Goal: Task Accomplishment & Management: Manage account settings

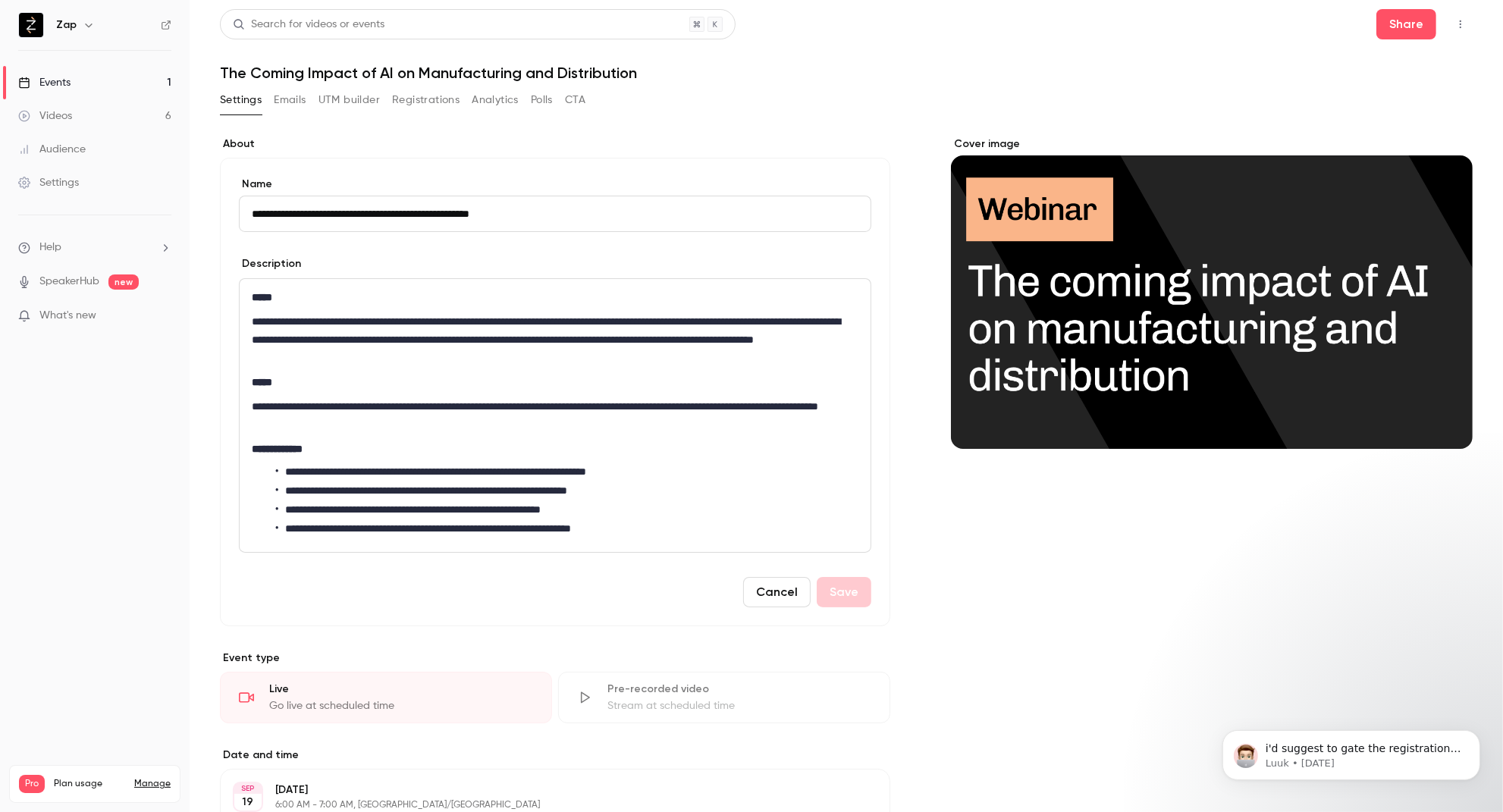
scroll to position [191, 0]
click at [55, 83] on div "Events" at bounding box center [44, 83] width 52 height 15
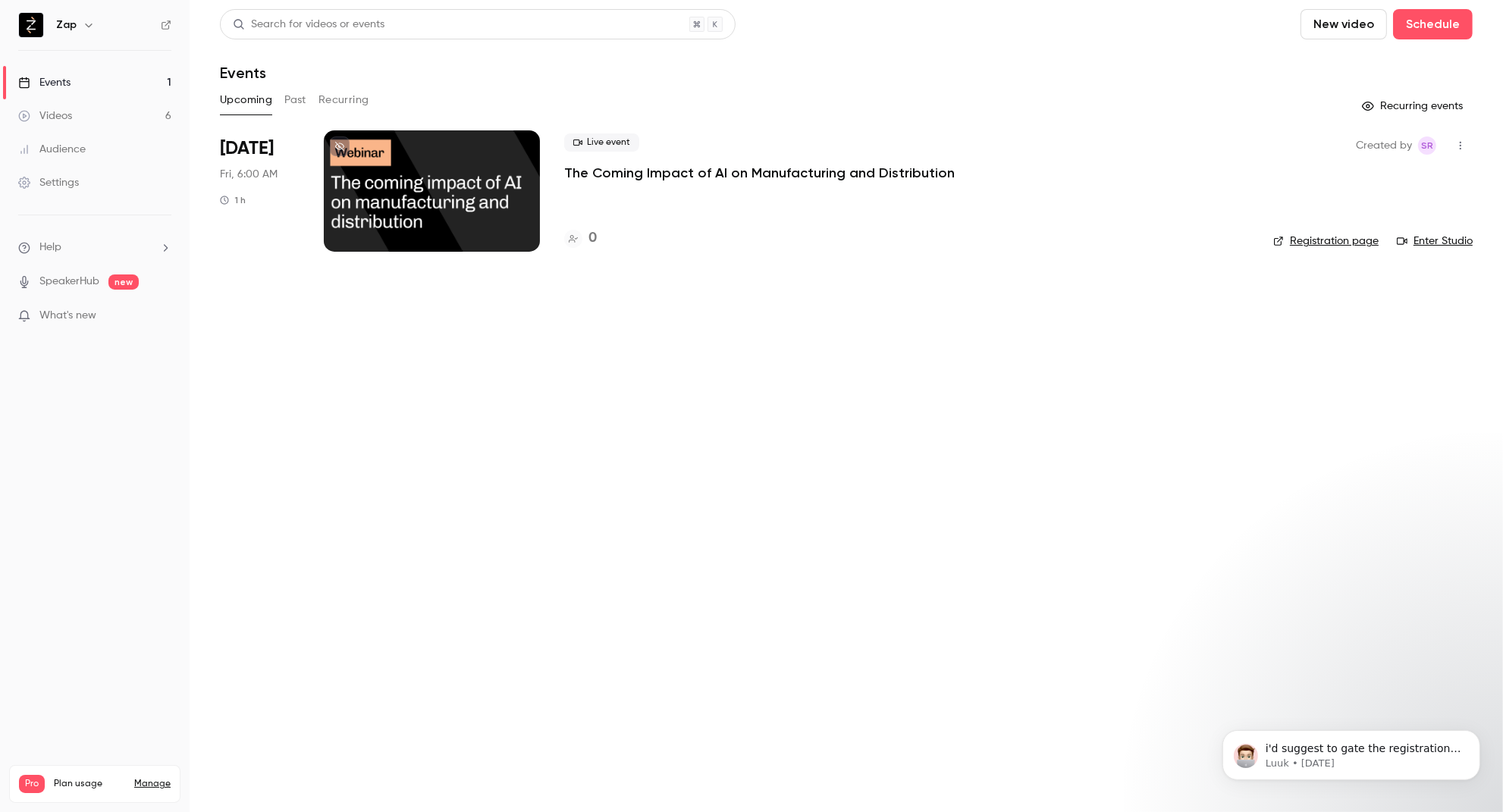
click at [55, 187] on div "Settings" at bounding box center [49, 183] width 61 height 15
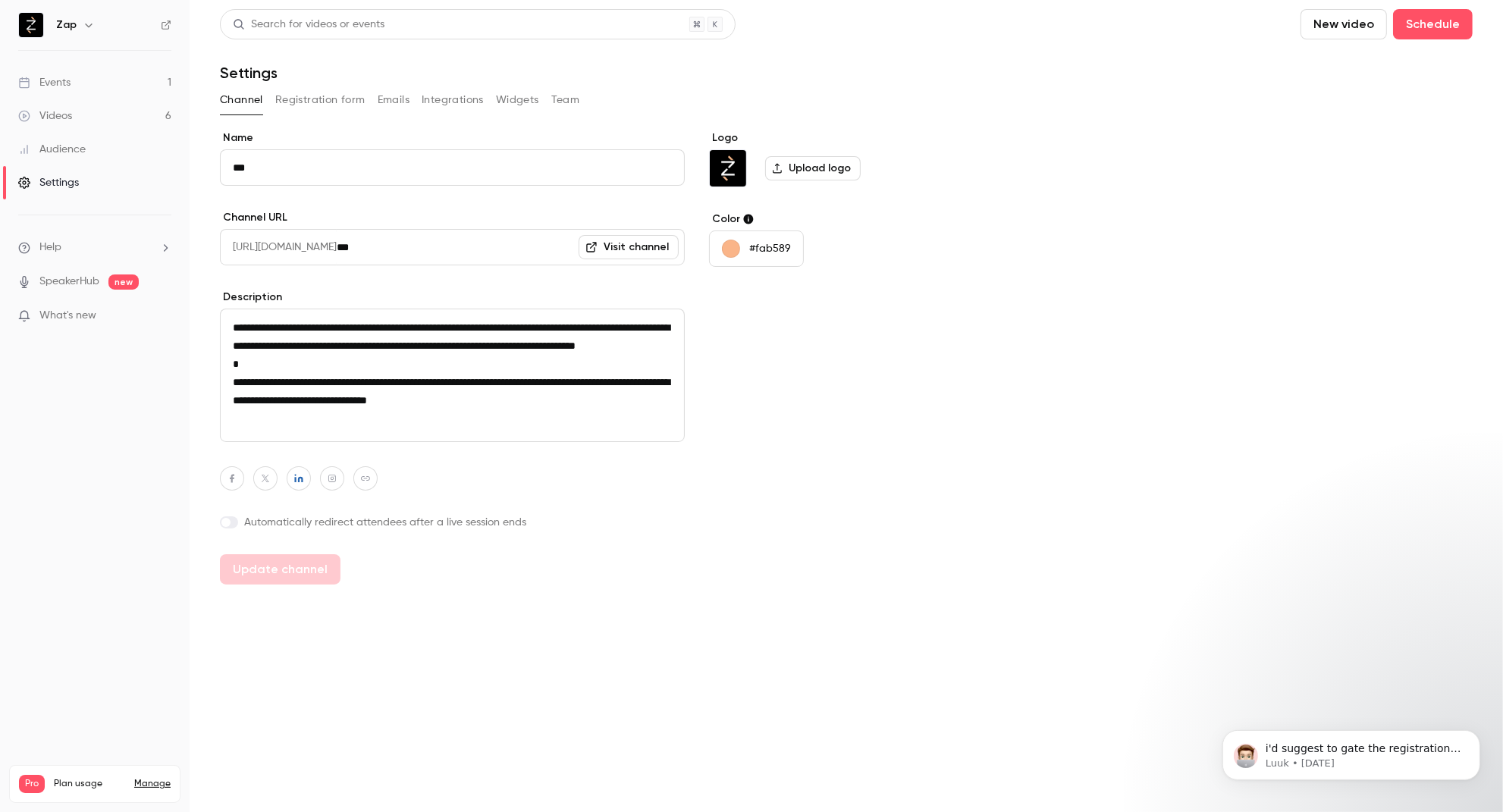
click at [514, 97] on button "Widgets" at bounding box center [517, 100] width 43 height 24
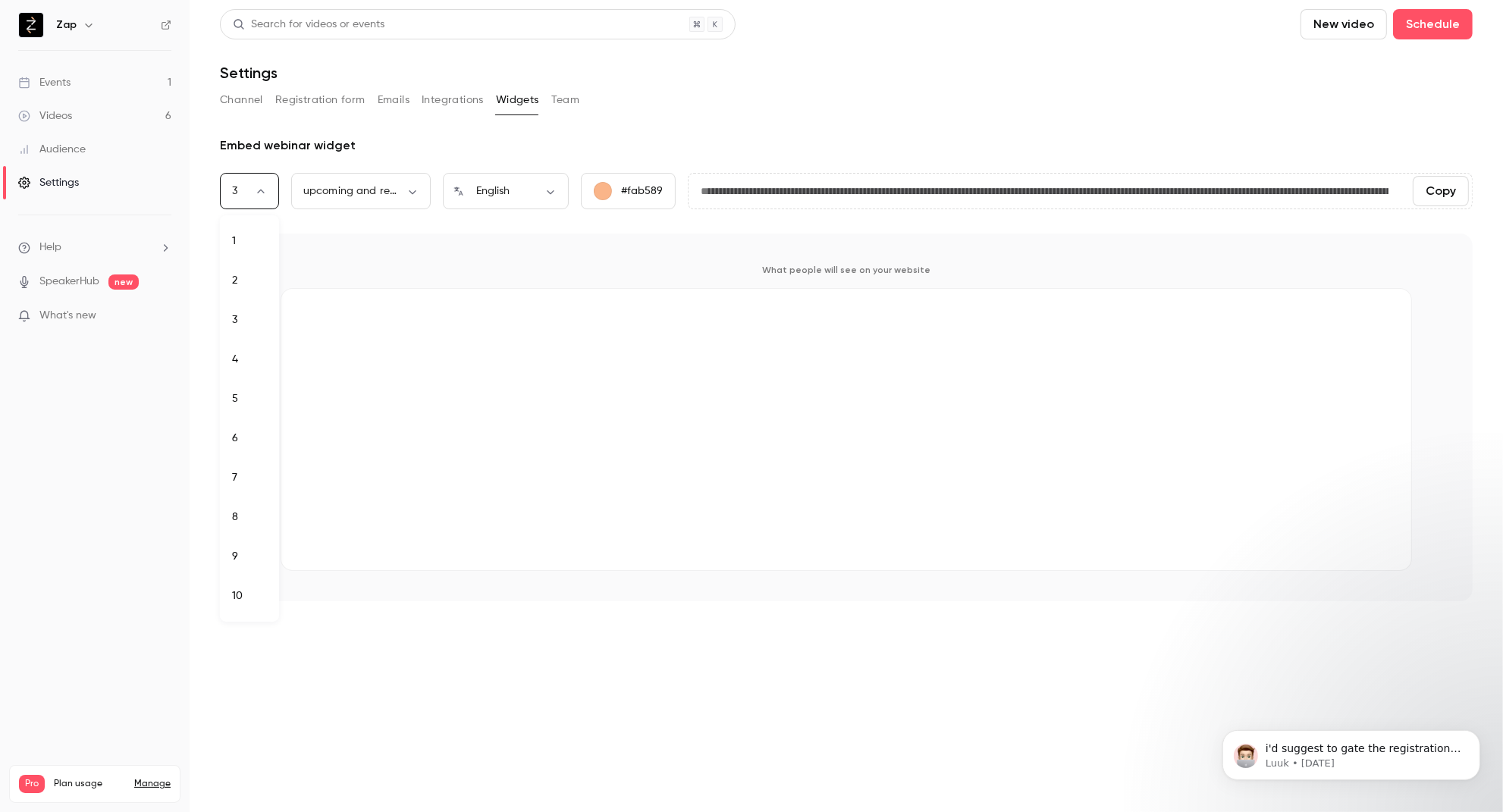
click at [256, 194] on body "**********" at bounding box center [752, 406] width 1503 height 812
click at [241, 546] on li "9" at bounding box center [250, 556] width 59 height 39
type input "*"
type input "**********"
click at [76, 80] on link "Events 1" at bounding box center [95, 83] width 190 height 33
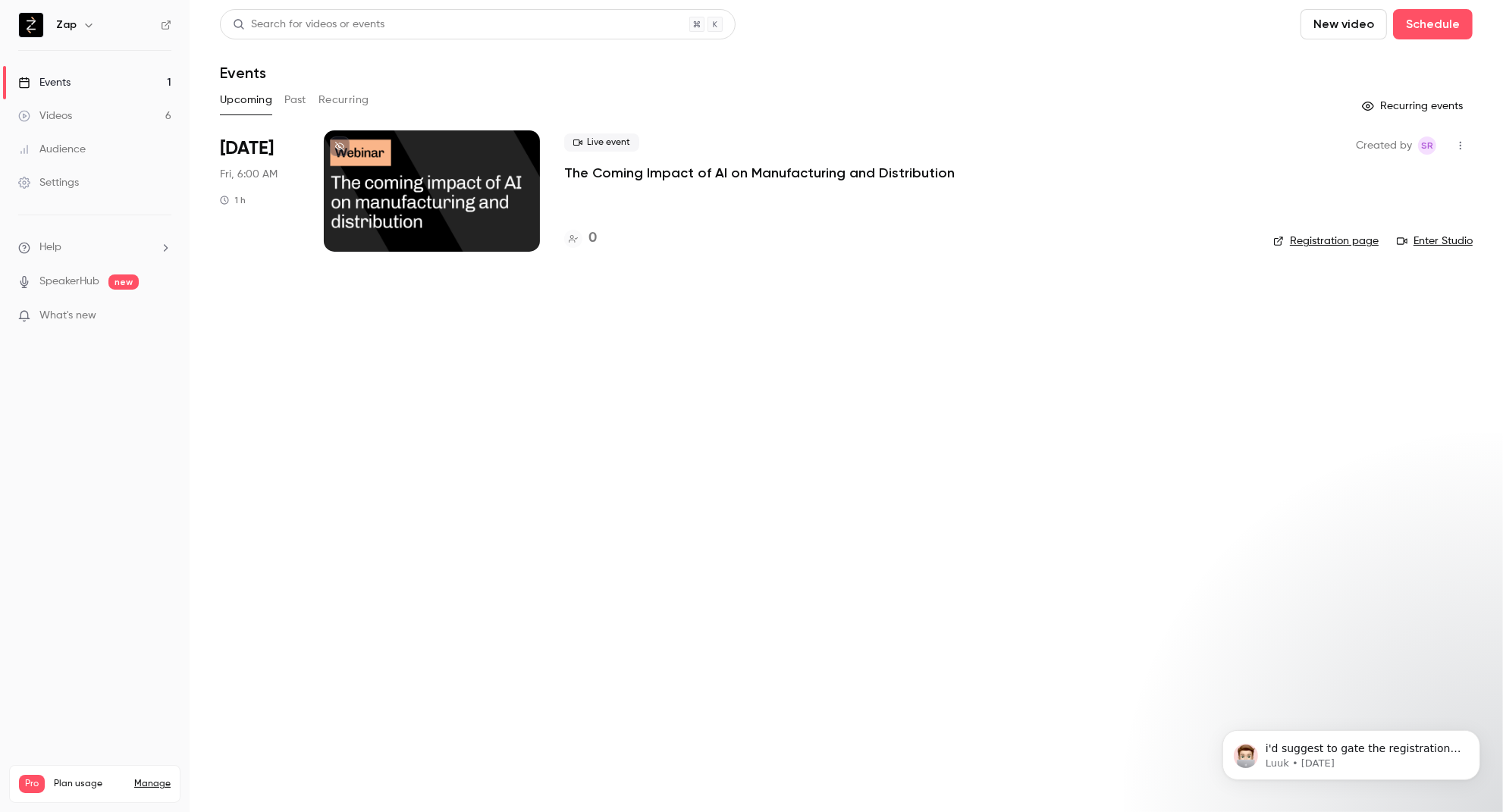
click at [57, 175] on div "Settings" at bounding box center [49, 183] width 61 height 15
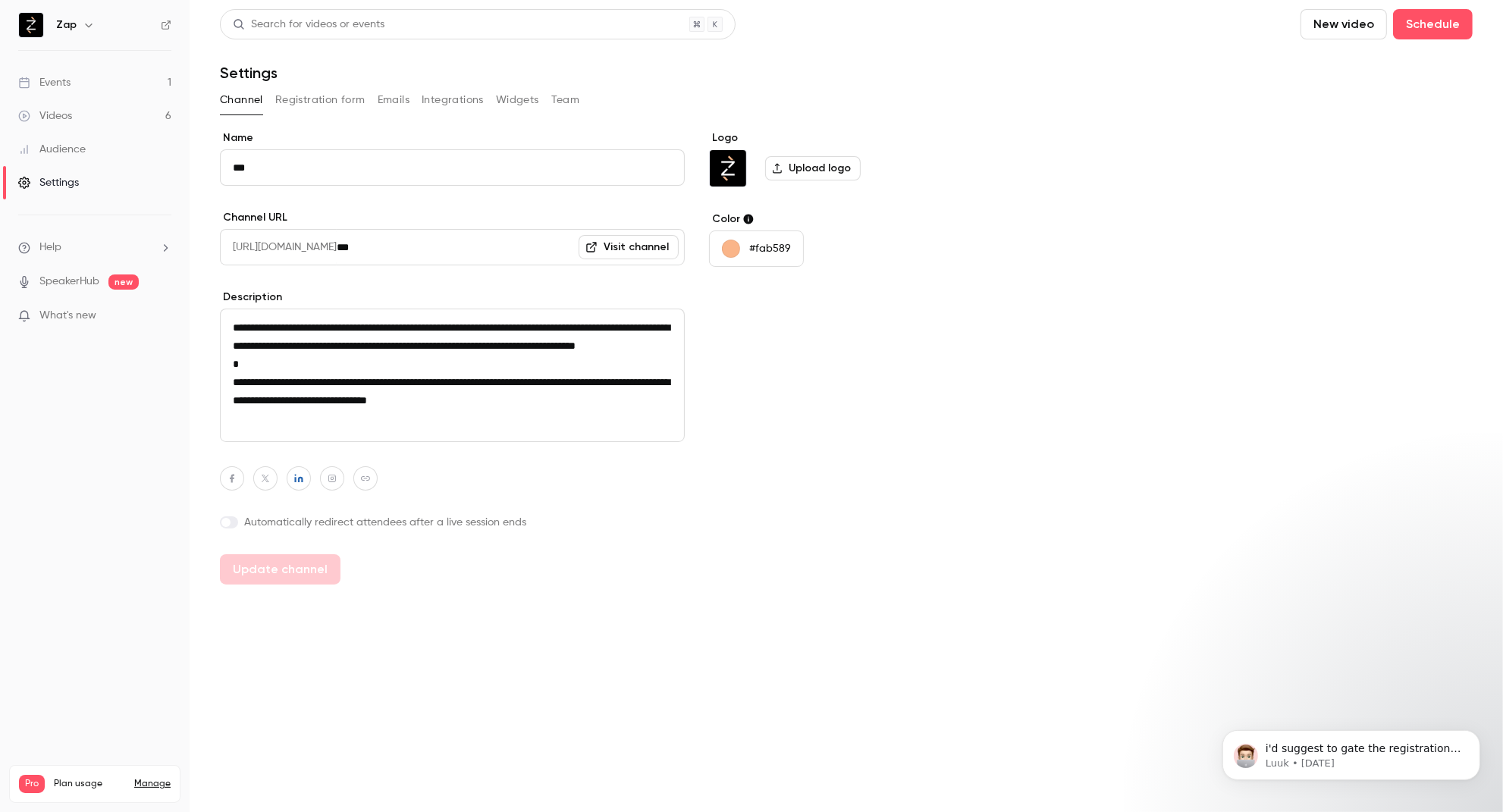
click at [509, 97] on button "Widgets" at bounding box center [517, 100] width 43 height 24
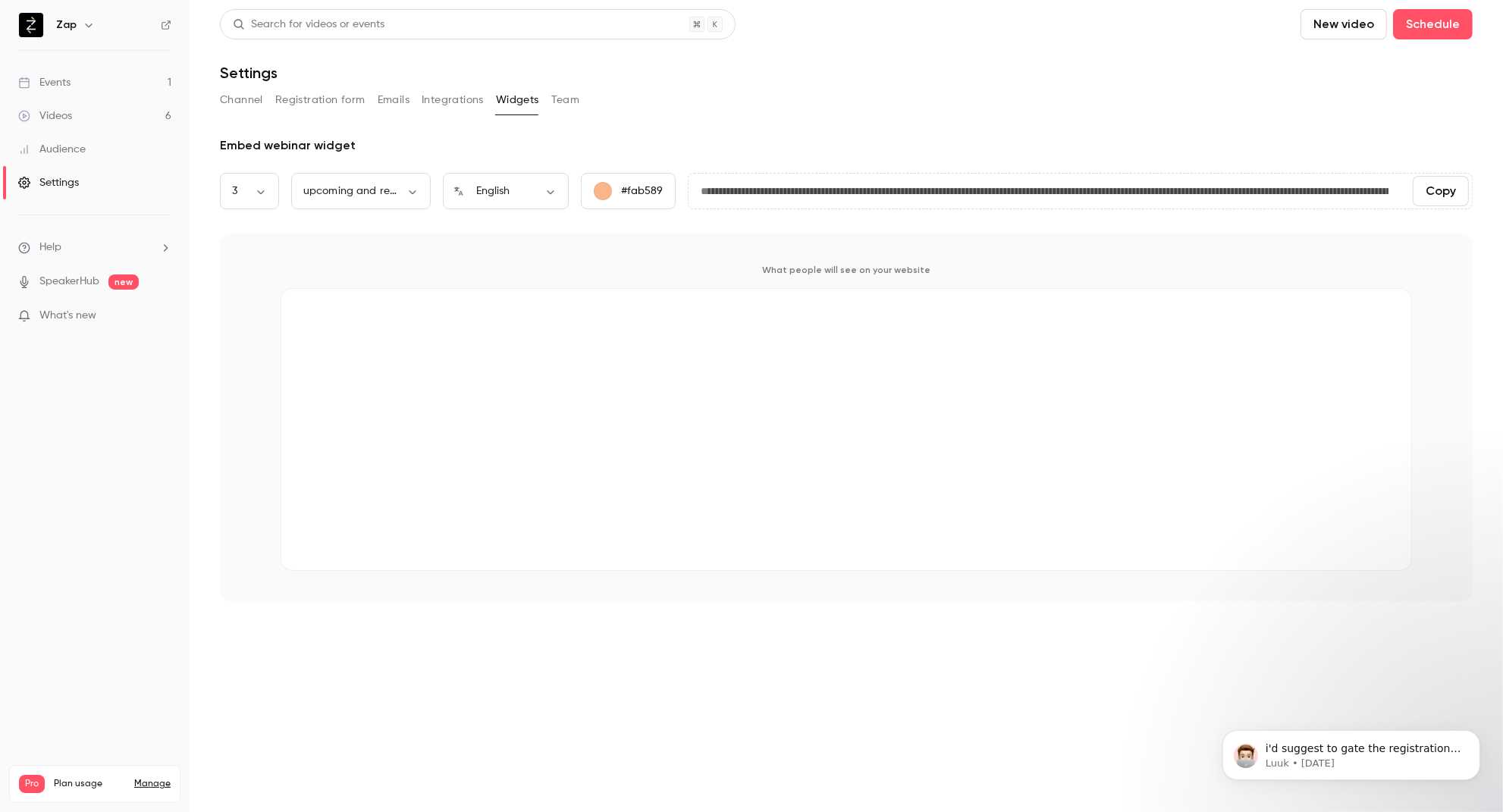
click at [71, 78] on link "Events 1" at bounding box center [95, 83] width 190 height 33
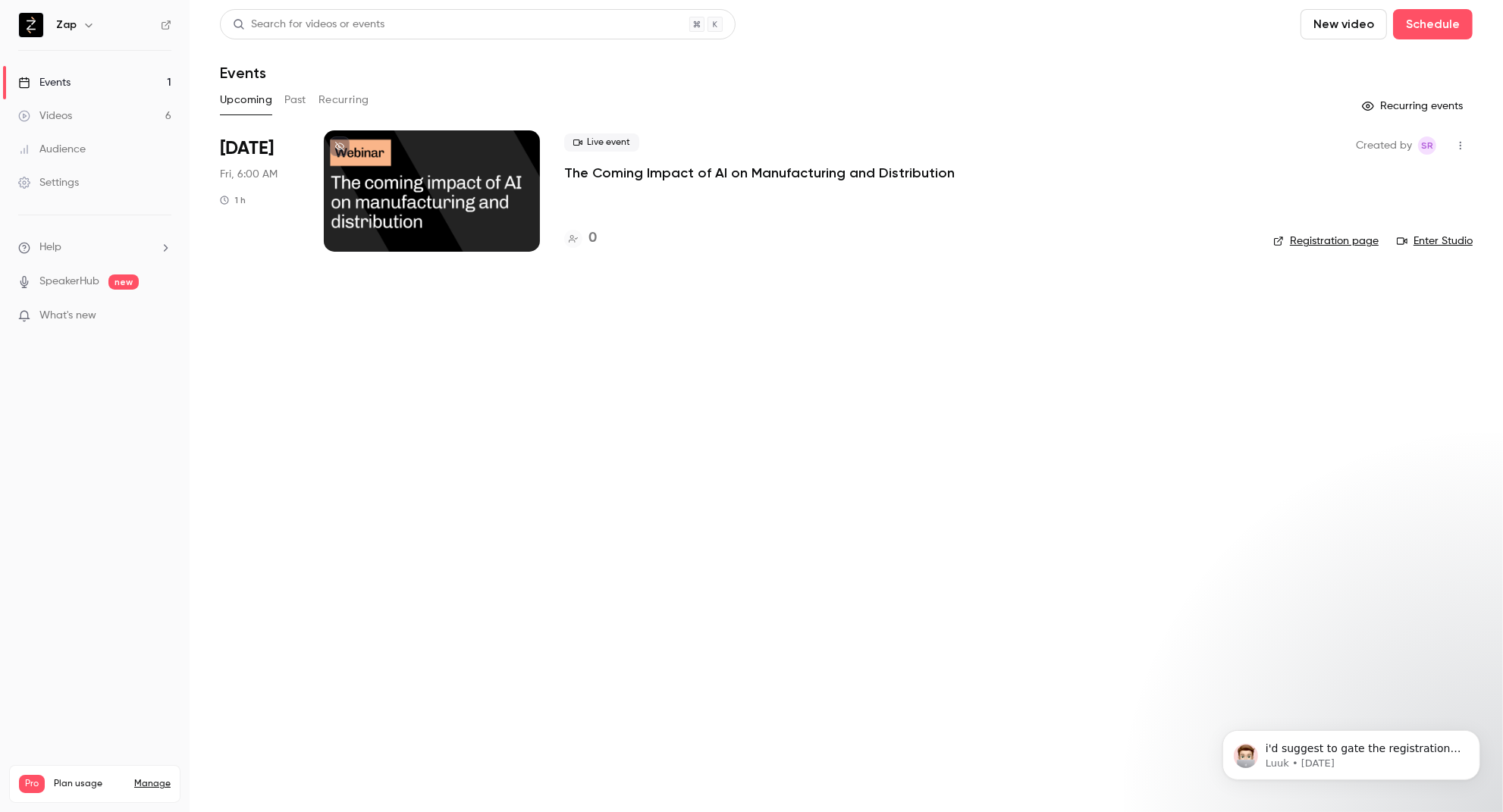
click at [337, 145] on icon at bounding box center [340, 146] width 9 height 9
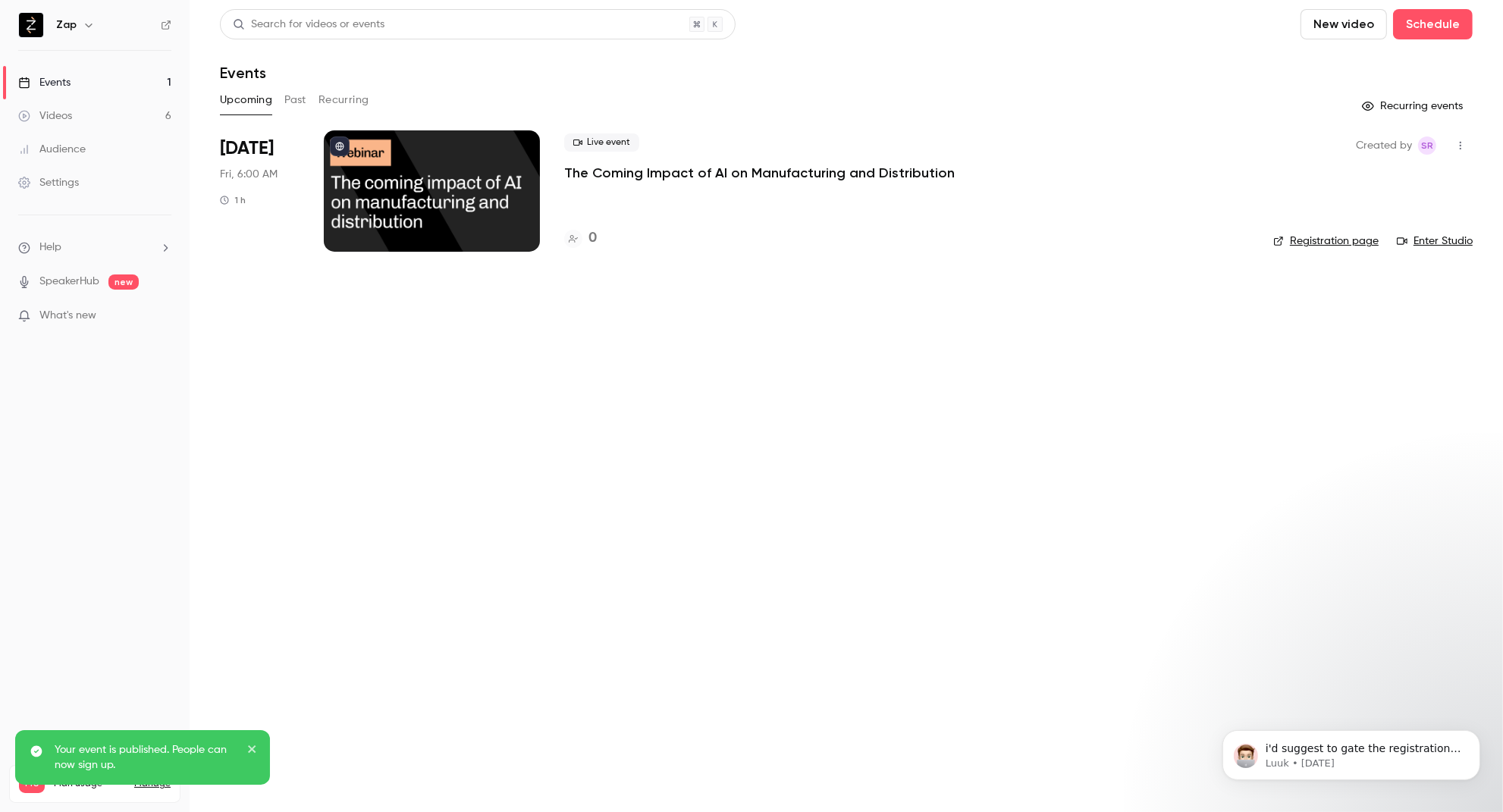
click at [68, 184] on div "Settings" at bounding box center [49, 183] width 61 height 15
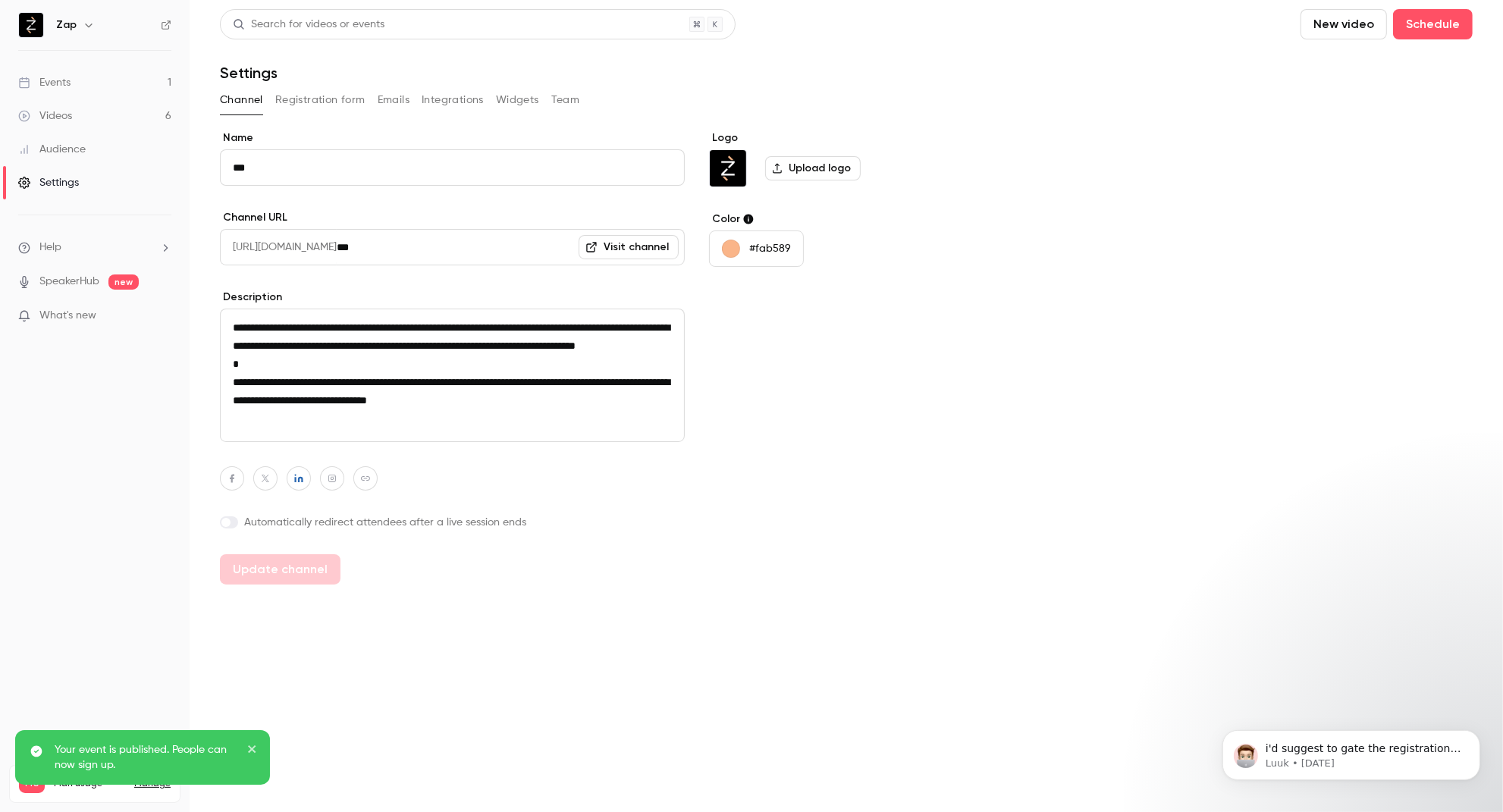
click at [513, 98] on button "Widgets" at bounding box center [517, 100] width 43 height 24
